Goal: Information Seeking & Learning: Learn about a topic

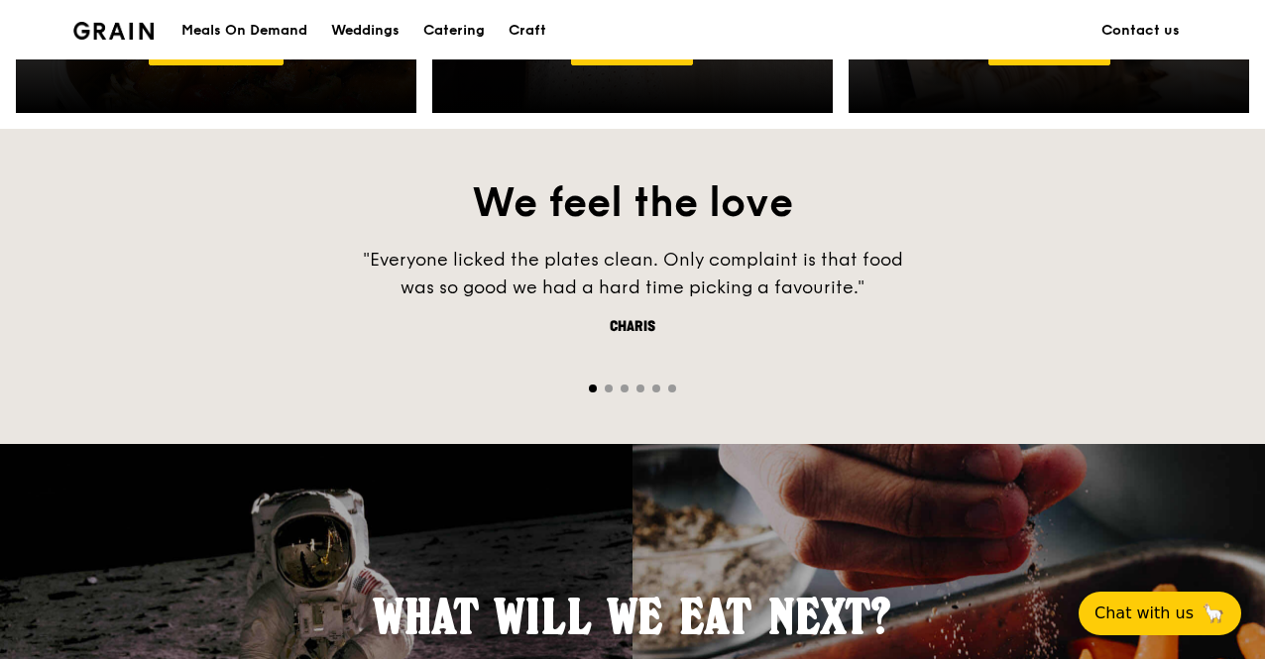
scroll to position [1222, 0]
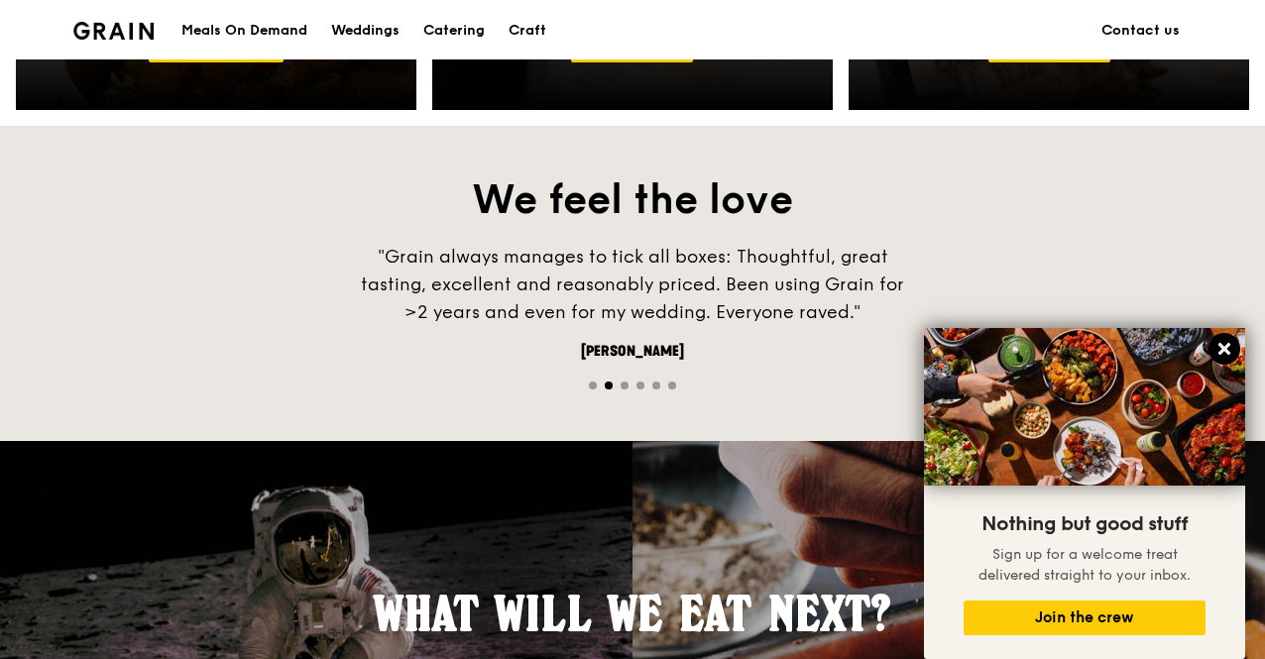
click at [1217, 347] on icon at bounding box center [1224, 349] width 18 height 18
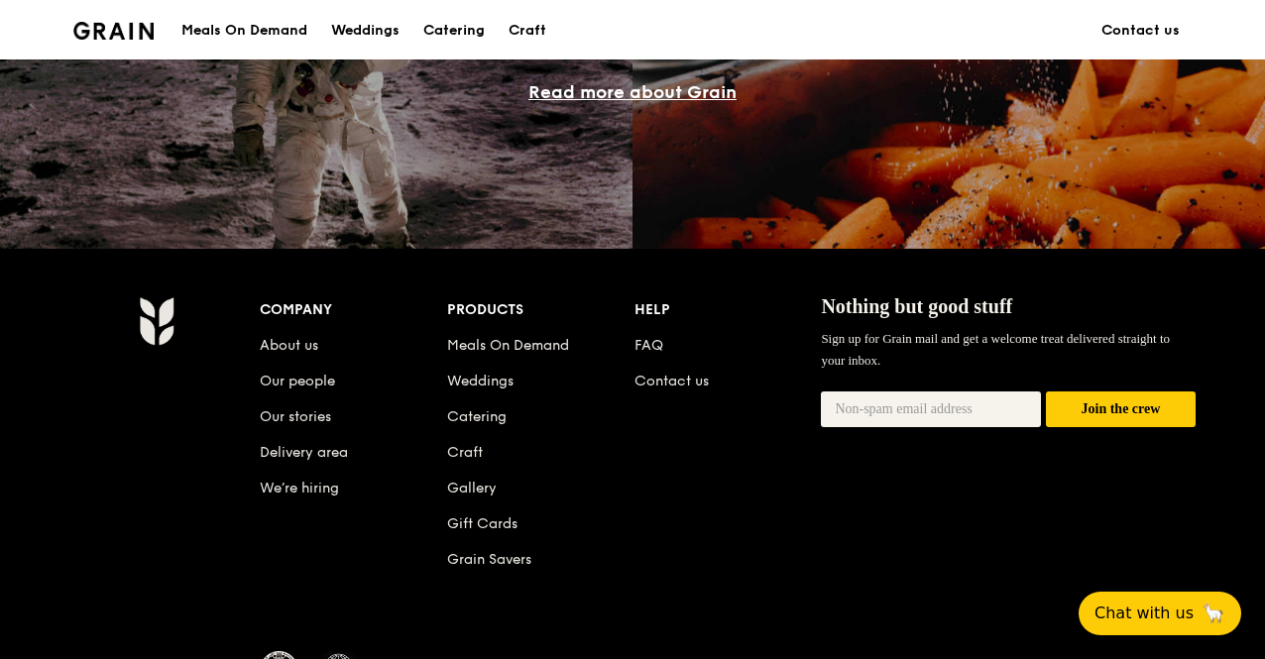
scroll to position [1812, 0]
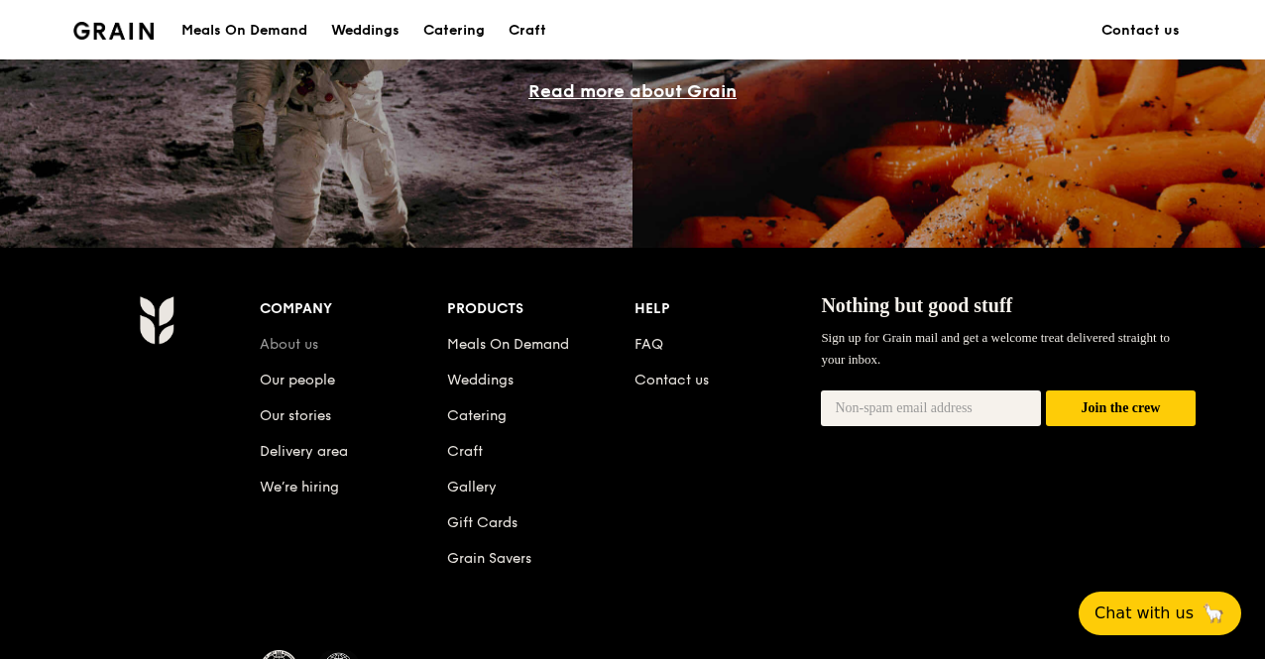
click at [292, 349] on link "About us" at bounding box center [289, 344] width 58 height 17
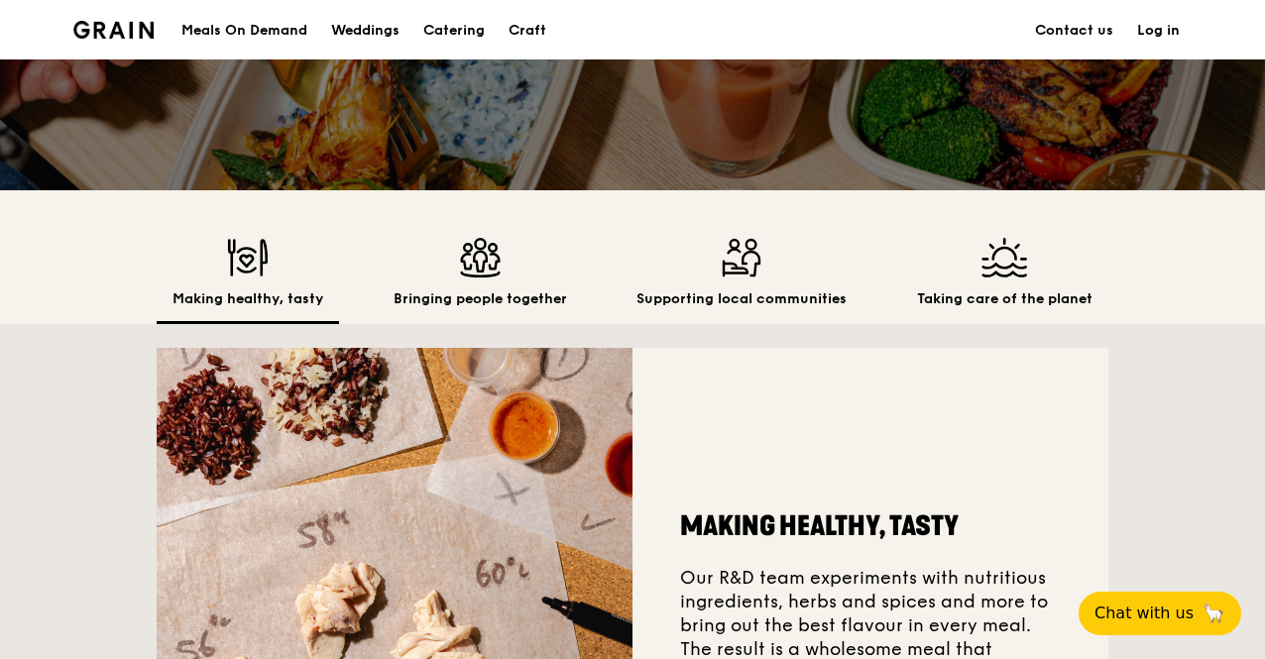
click at [486, 284] on div "Bringing people together" at bounding box center [480, 281] width 205 height 86
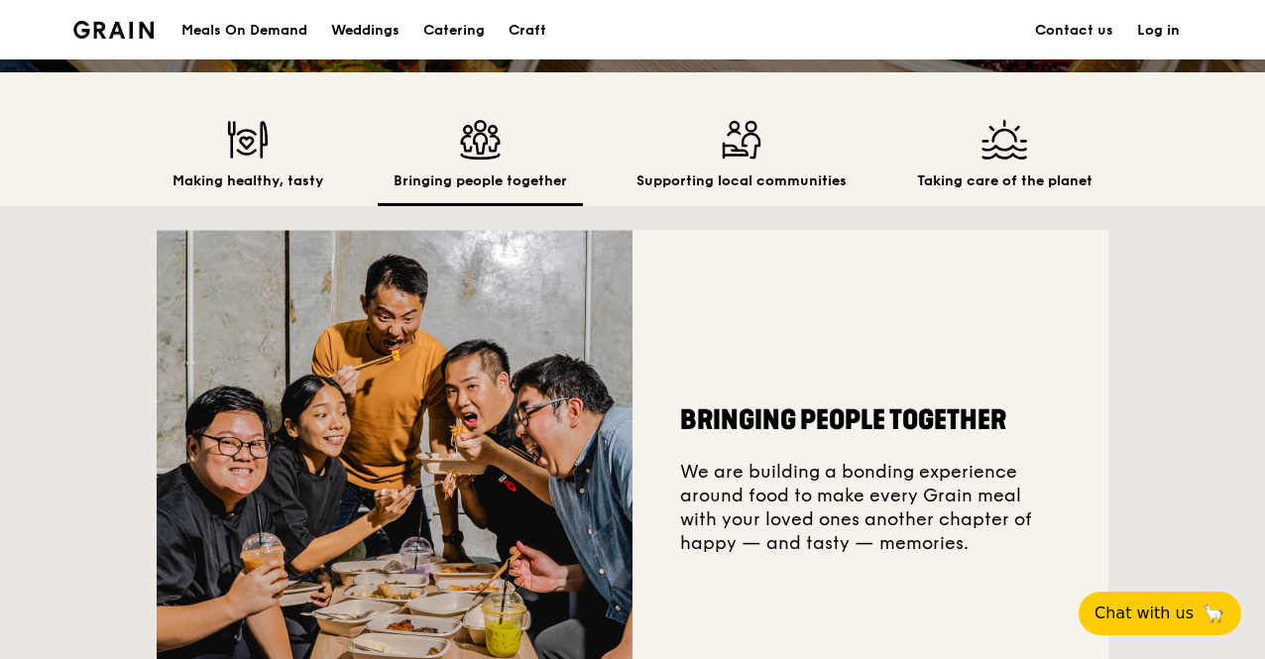
scroll to position [501, 0]
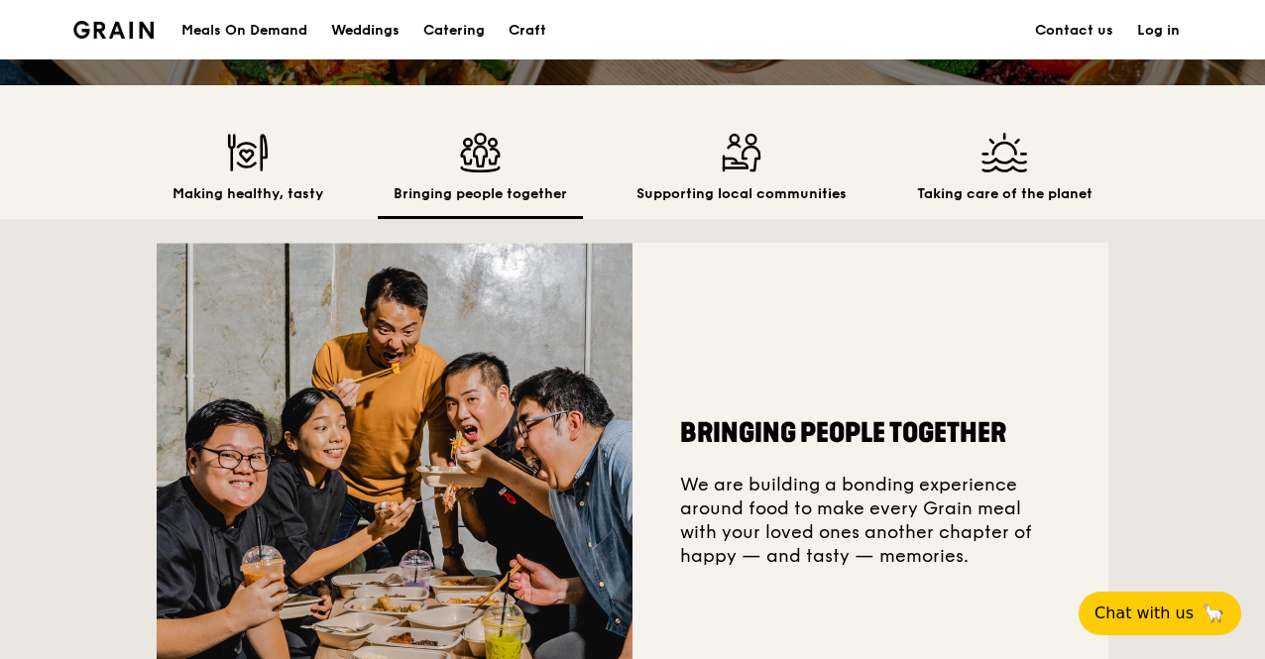
click at [727, 155] on img at bounding box center [741, 153] width 210 height 40
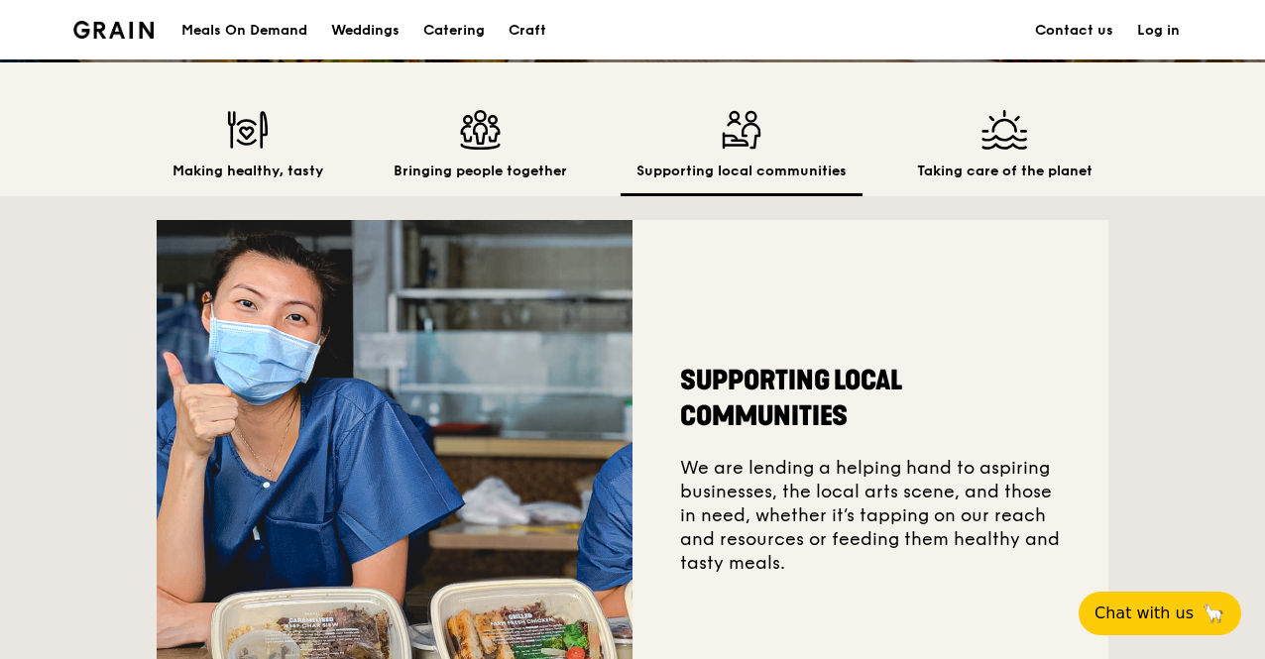
scroll to position [511, 0]
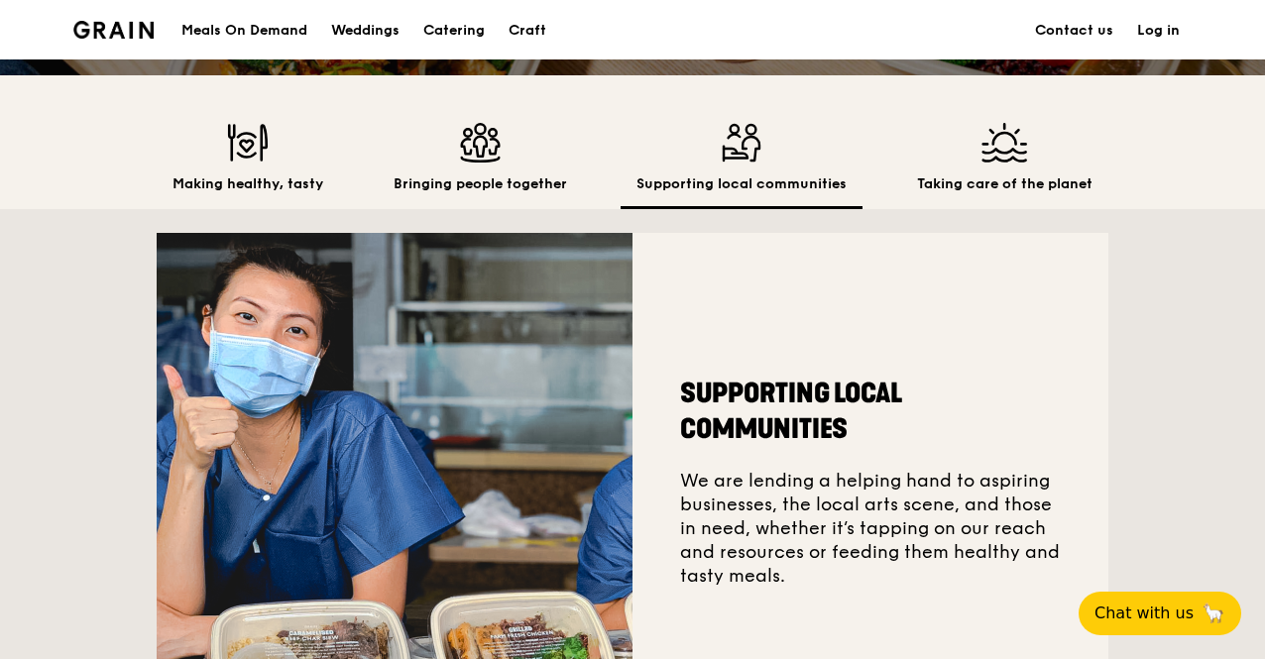
click at [979, 154] on img at bounding box center [1004, 143] width 175 height 40
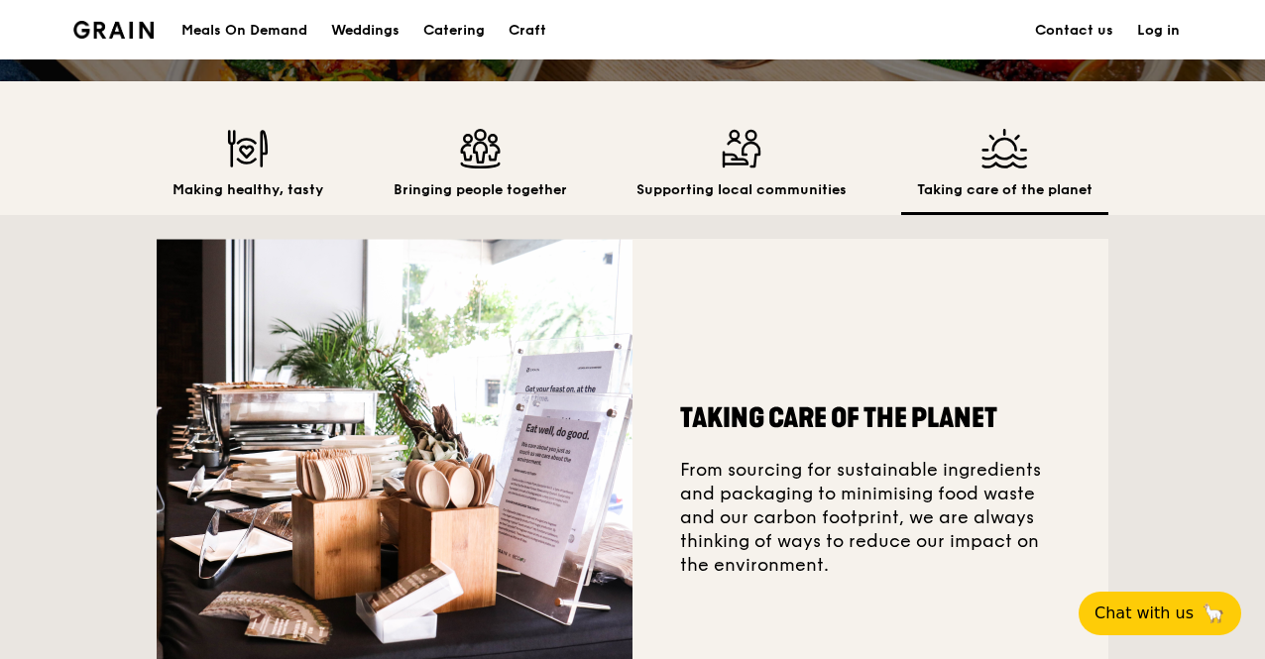
scroll to position [489, 0]
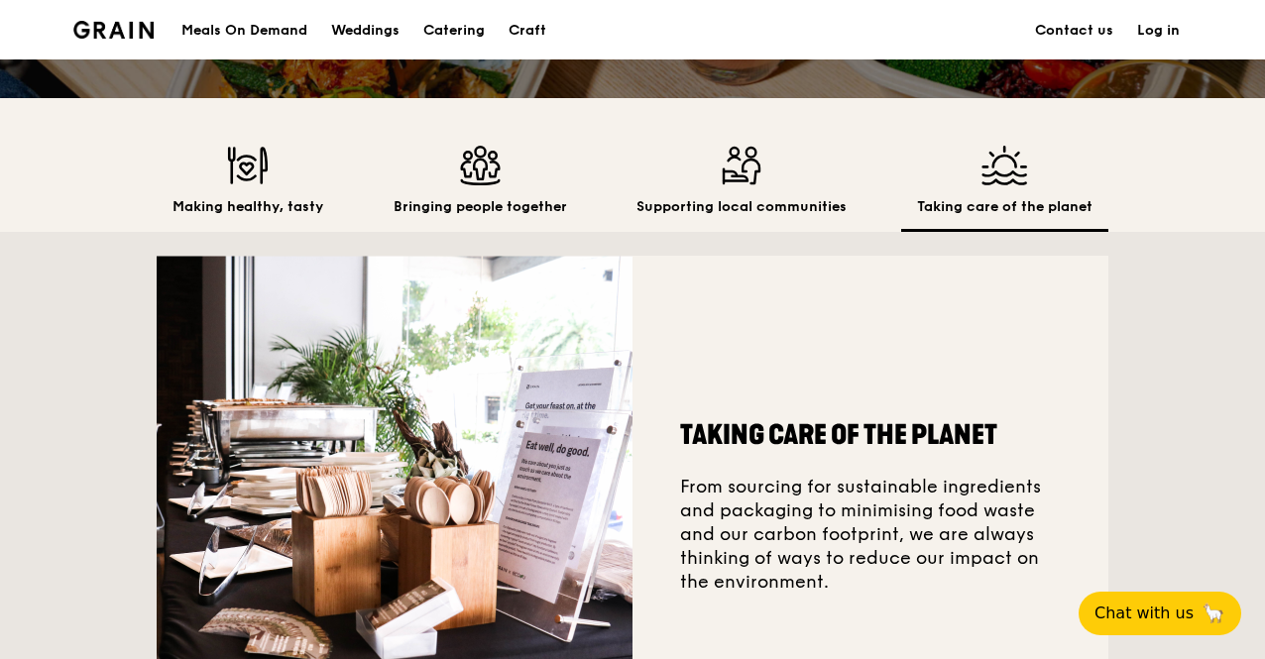
click at [1077, 246] on div "Taking care of the planet From sourcing for sustainable ingredients and packagi…" at bounding box center [632, 494] width 951 height 524
drag, startPoint x: 1077, startPoint y: 246, endPoint x: 1083, endPoint y: 237, distance: 10.7
click at [1083, 237] on div "Making healthy, tasty Bringing people together Supporting local communities Tak…" at bounding box center [632, 427] width 1265 height 658
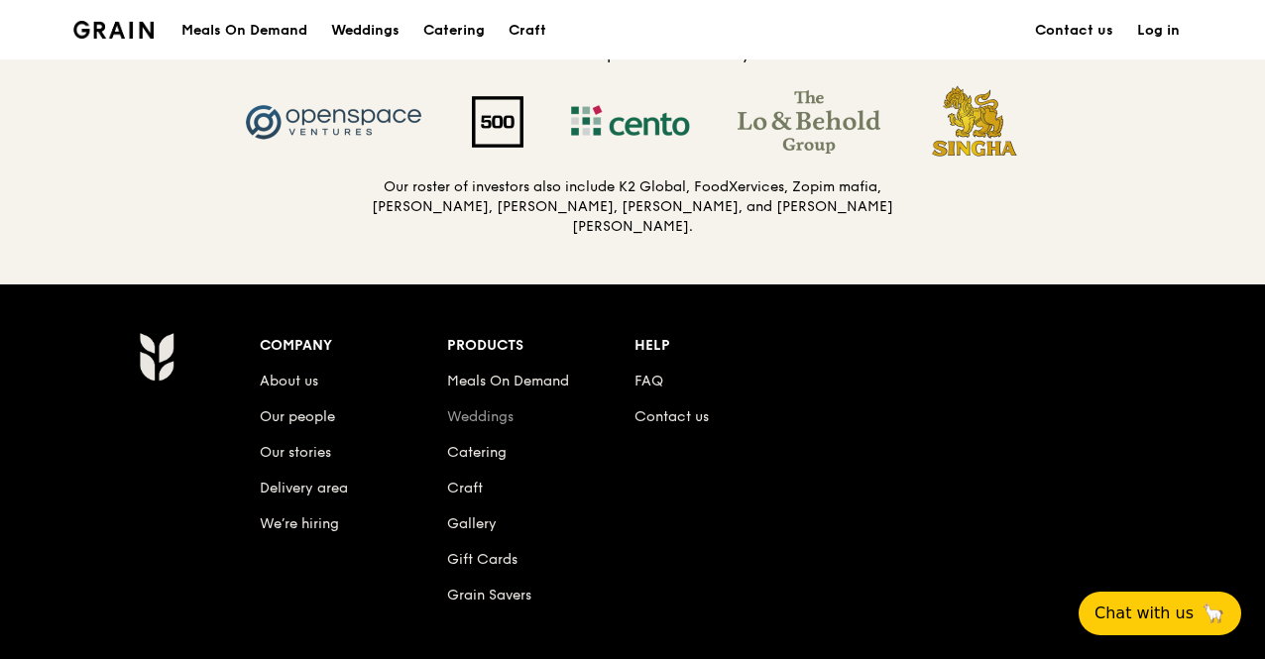
scroll to position [2087, 0]
click at [293, 410] on link "Our people" at bounding box center [297, 416] width 75 height 17
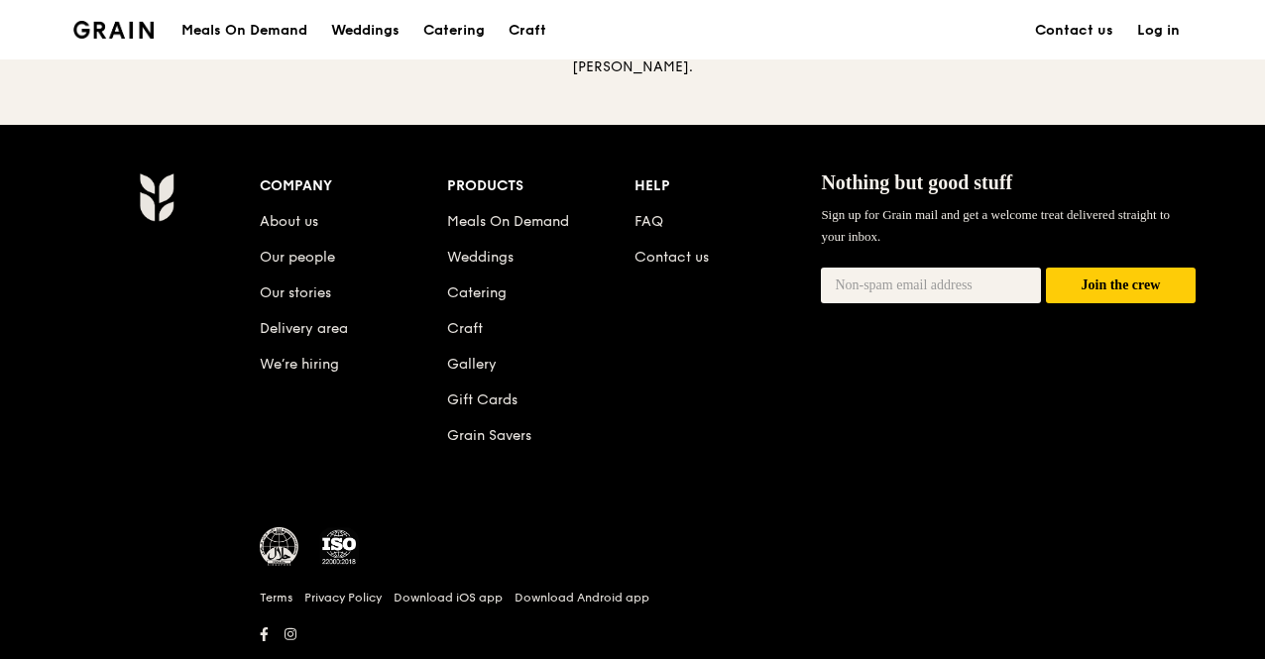
scroll to position [2292, 0]
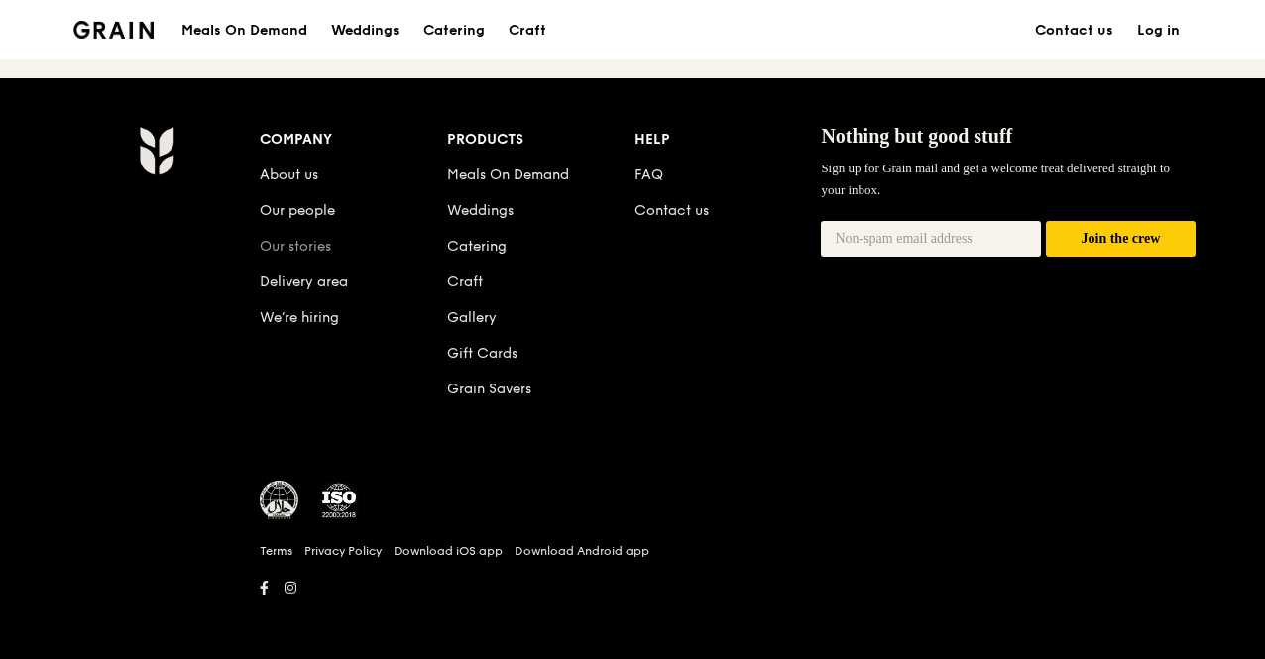
click at [314, 241] on link "Our stories" at bounding box center [295, 246] width 71 height 17
click at [505, 167] on link "Meals On Demand" at bounding box center [508, 174] width 122 height 17
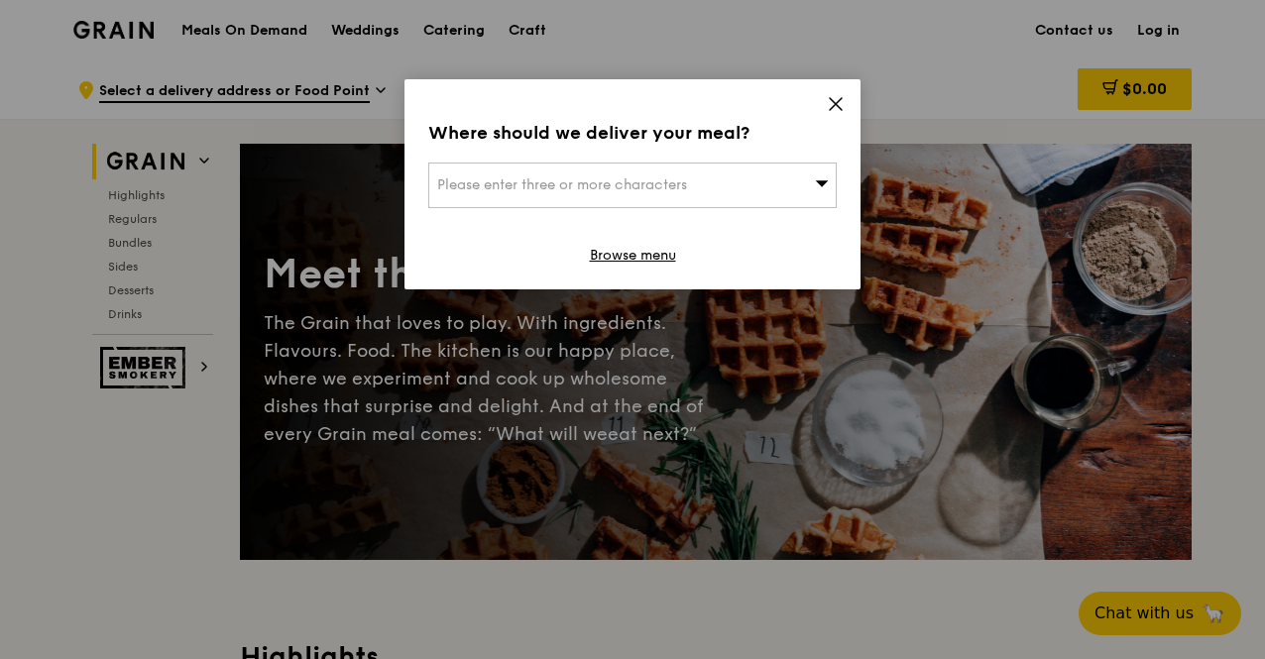
click at [832, 103] on icon at bounding box center [836, 104] width 18 height 18
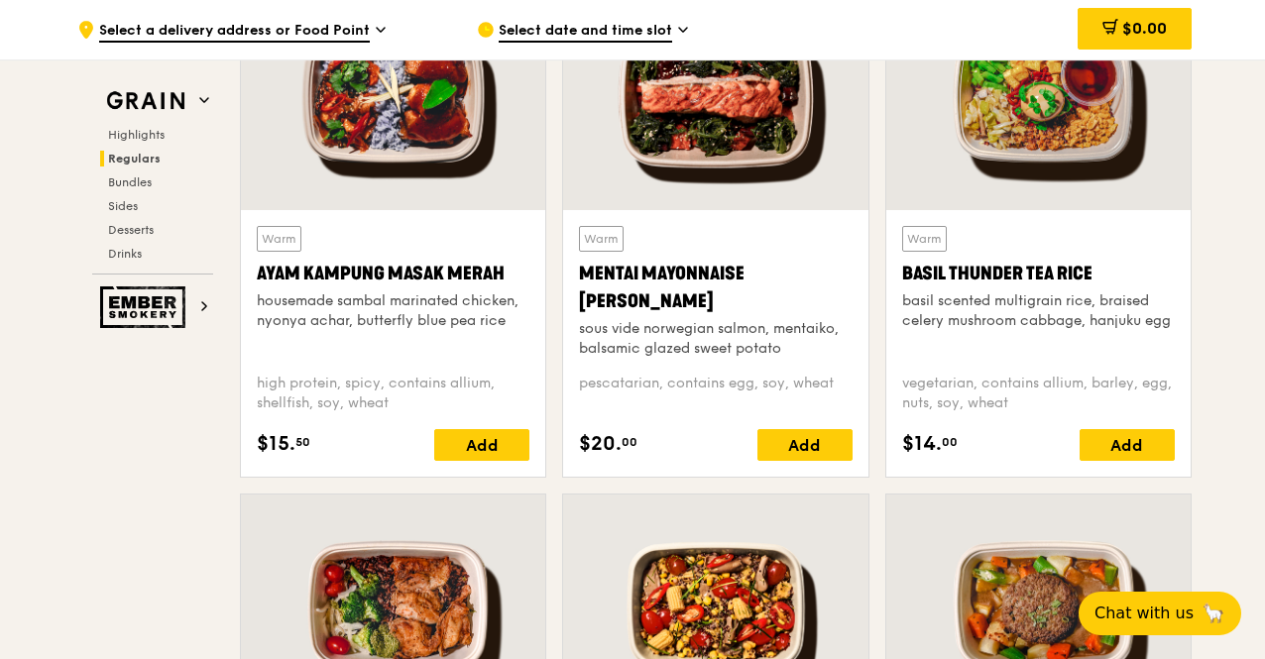
scroll to position [1849, 0]
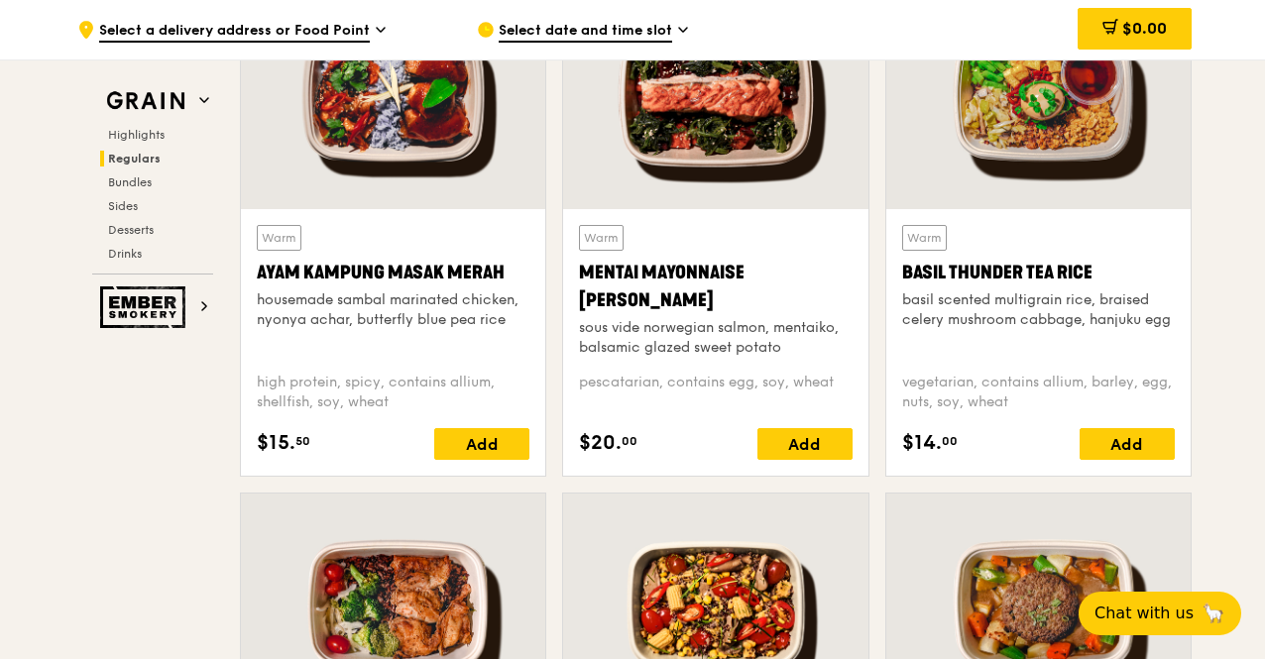
click at [514, 390] on div "high protein, spicy, contains allium, shellfish, soy, wheat" at bounding box center [393, 393] width 273 height 40
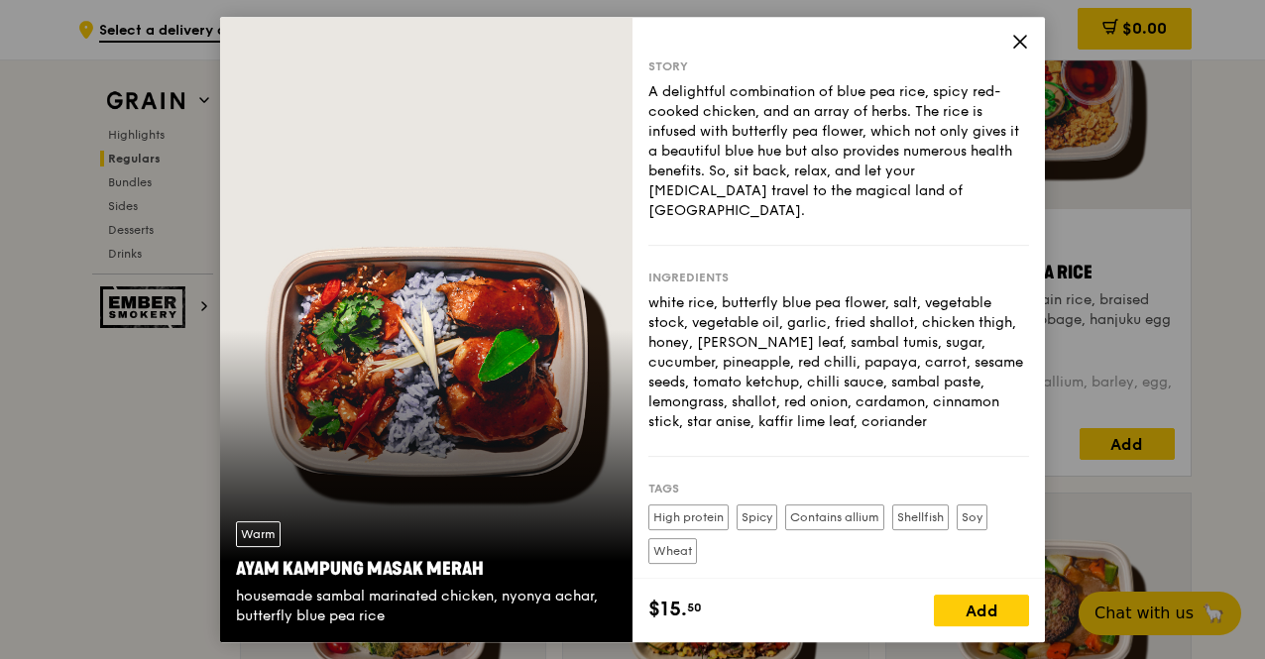
click at [1017, 38] on icon at bounding box center [1020, 42] width 12 height 12
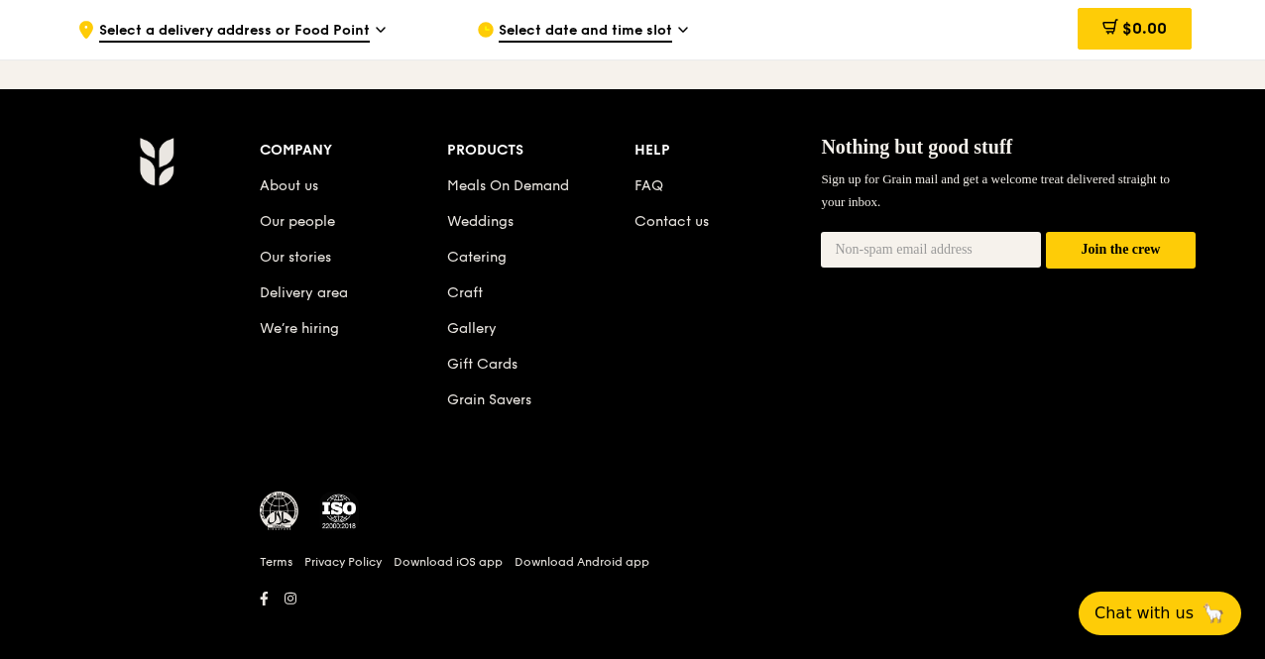
scroll to position [8416, 0]
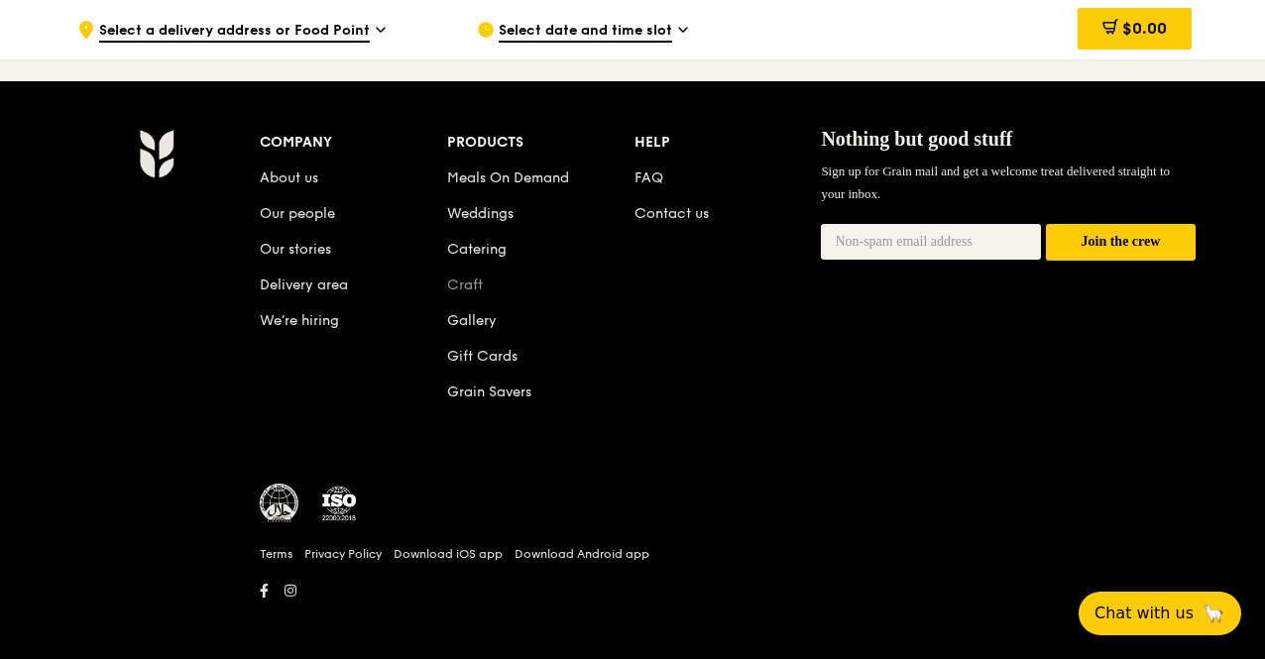
click at [459, 277] on link "Craft" at bounding box center [465, 285] width 36 height 17
